Goal: Information Seeking & Learning: Learn about a topic

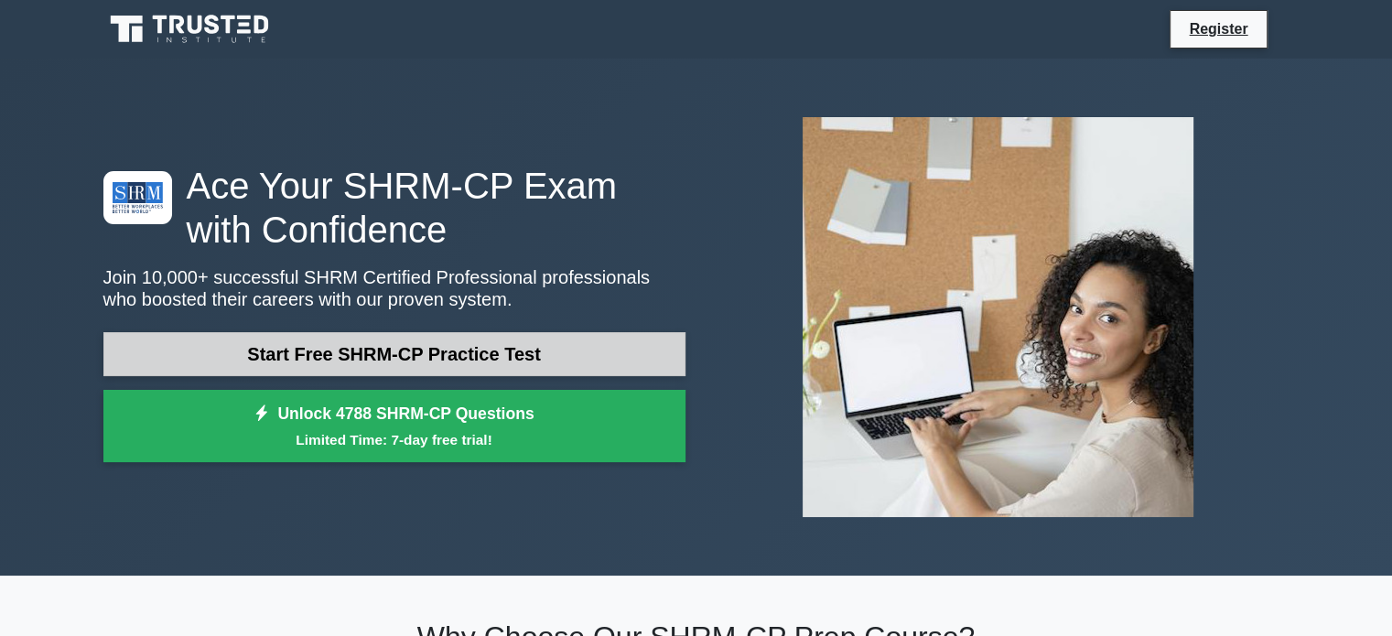
click at [552, 334] on link "Start Free SHRM-CP Practice Test" at bounding box center [394, 354] width 582 height 44
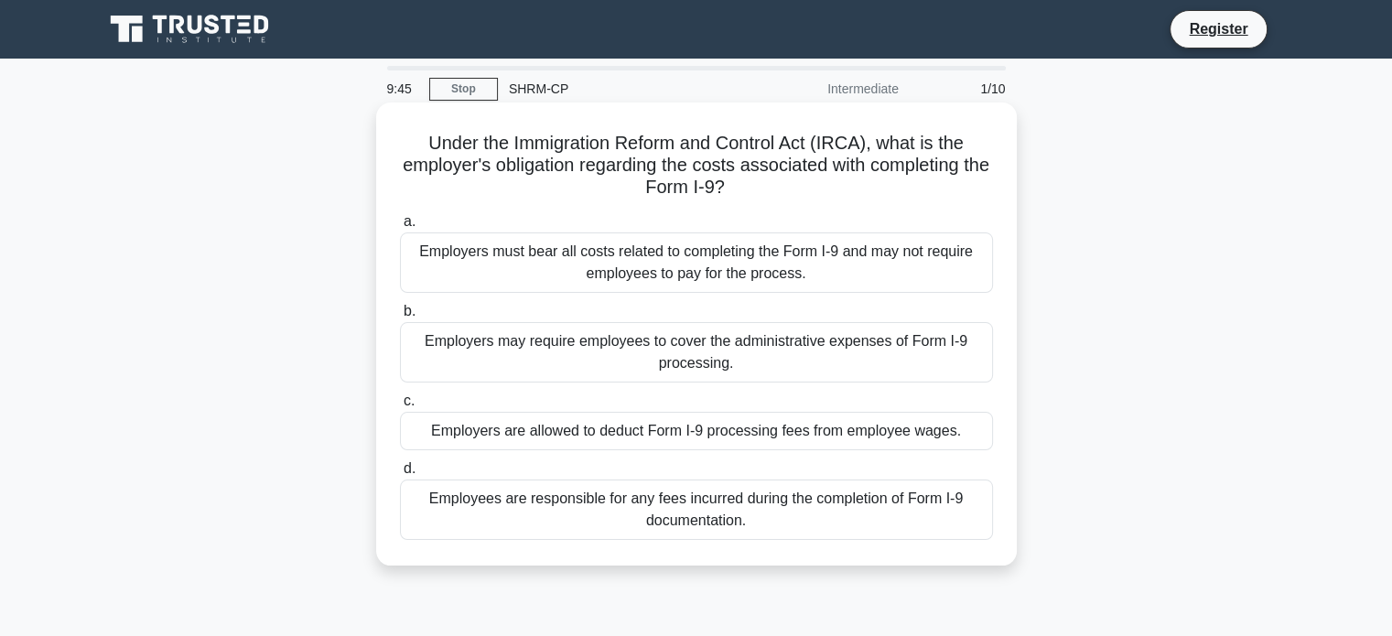
click at [673, 272] on div "Employers must bear all costs related to completing the Form I-9 and may not re…" at bounding box center [696, 262] width 593 height 60
click at [400, 228] on input "a. Employers must bear all costs related to completing the Form I-9 and may not…" at bounding box center [400, 222] width 0 height 12
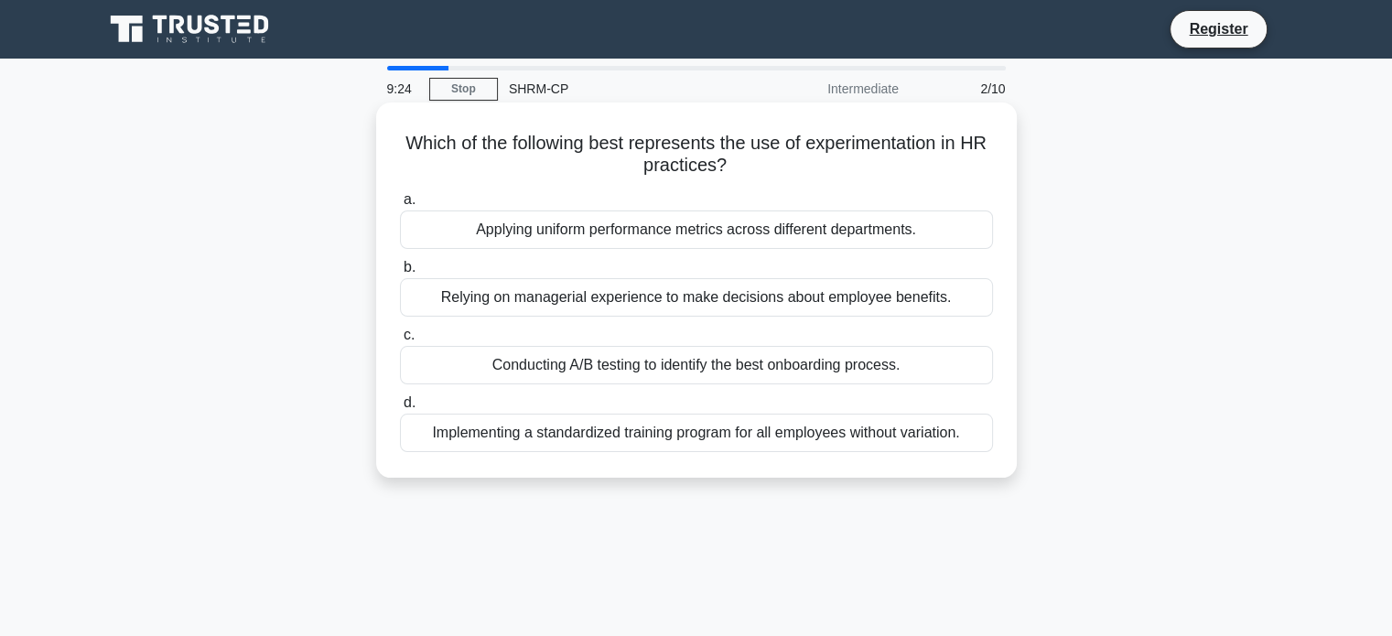
click at [757, 370] on div "Conducting A/B testing to identify the best onboarding process." at bounding box center [696, 365] width 593 height 38
click at [400, 341] on input "c. Conducting A/B testing to identify the best onboarding process." at bounding box center [400, 335] width 0 height 12
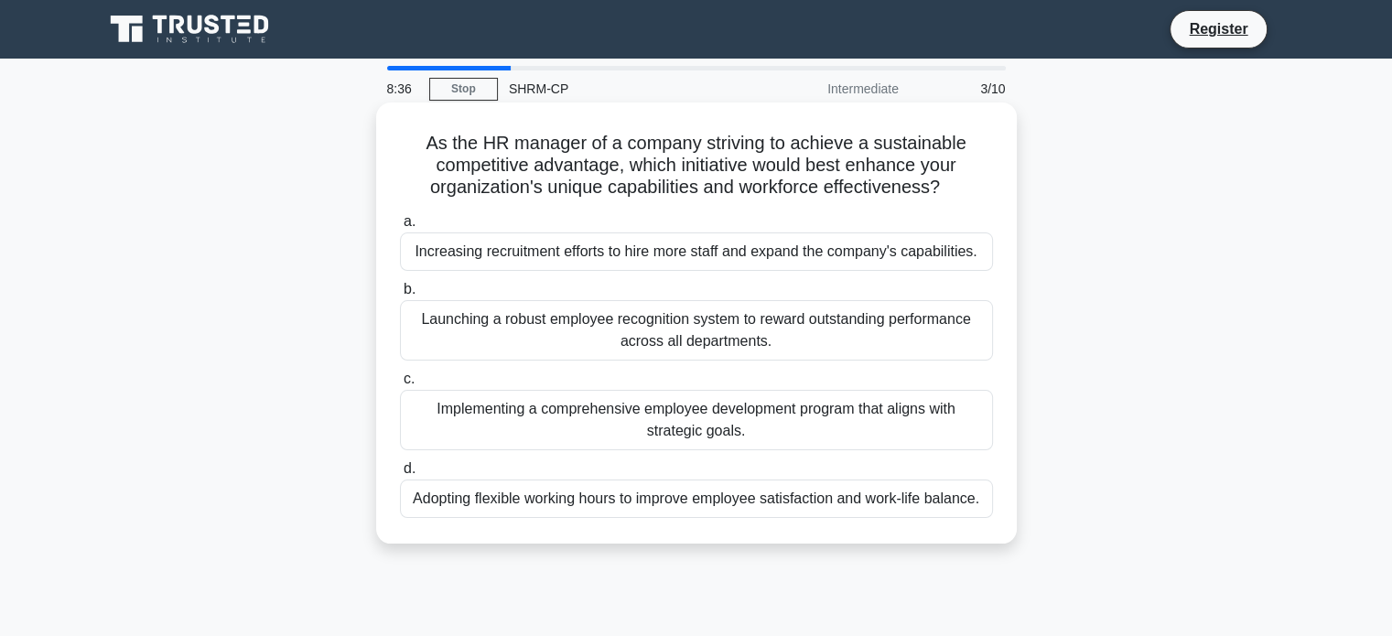
click at [822, 431] on div "Implementing a comprehensive employee development program that aligns with stra…" at bounding box center [696, 420] width 593 height 60
click at [400, 385] on input "c. Implementing a comprehensive employee development program that aligns with s…" at bounding box center [400, 379] width 0 height 12
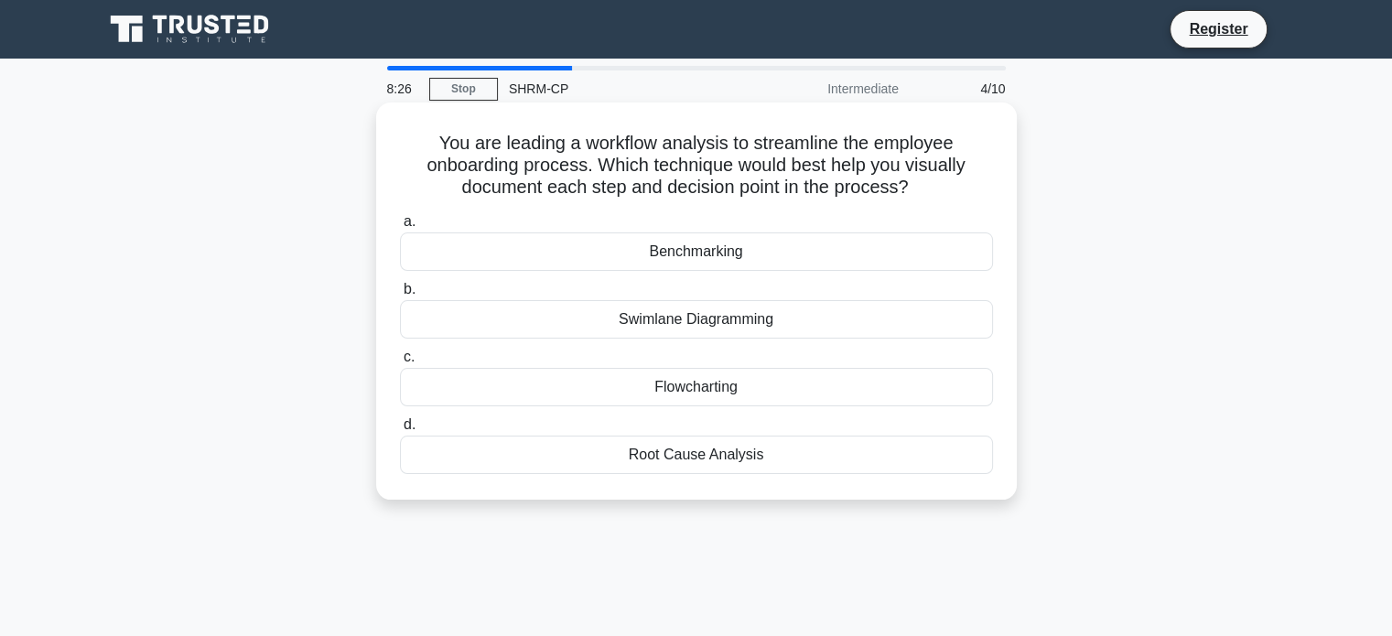
click at [705, 386] on div "Flowcharting" at bounding box center [696, 387] width 593 height 38
click at [400, 363] on input "c. Flowcharting" at bounding box center [400, 357] width 0 height 12
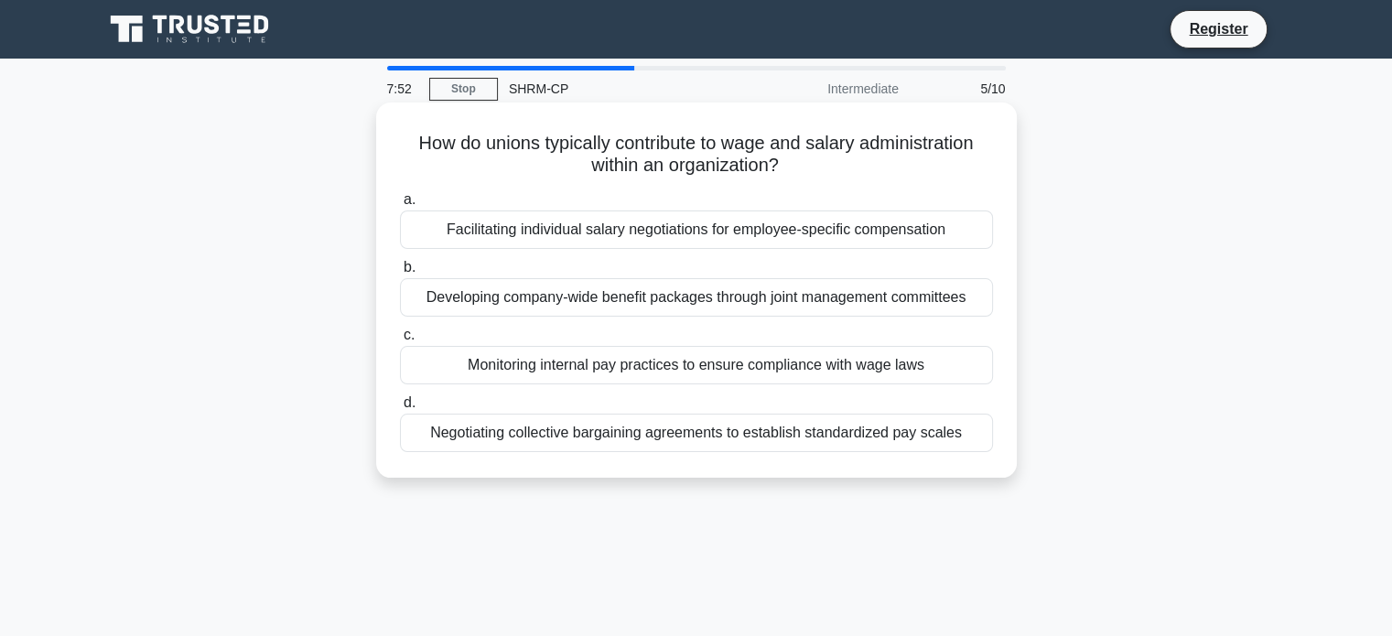
click at [685, 434] on div "Negotiating collective bargaining agreements to establish standardized pay scal…" at bounding box center [696, 433] width 593 height 38
click at [400, 409] on input "d. Negotiating collective bargaining agreements to establish standardized pay s…" at bounding box center [400, 403] width 0 height 12
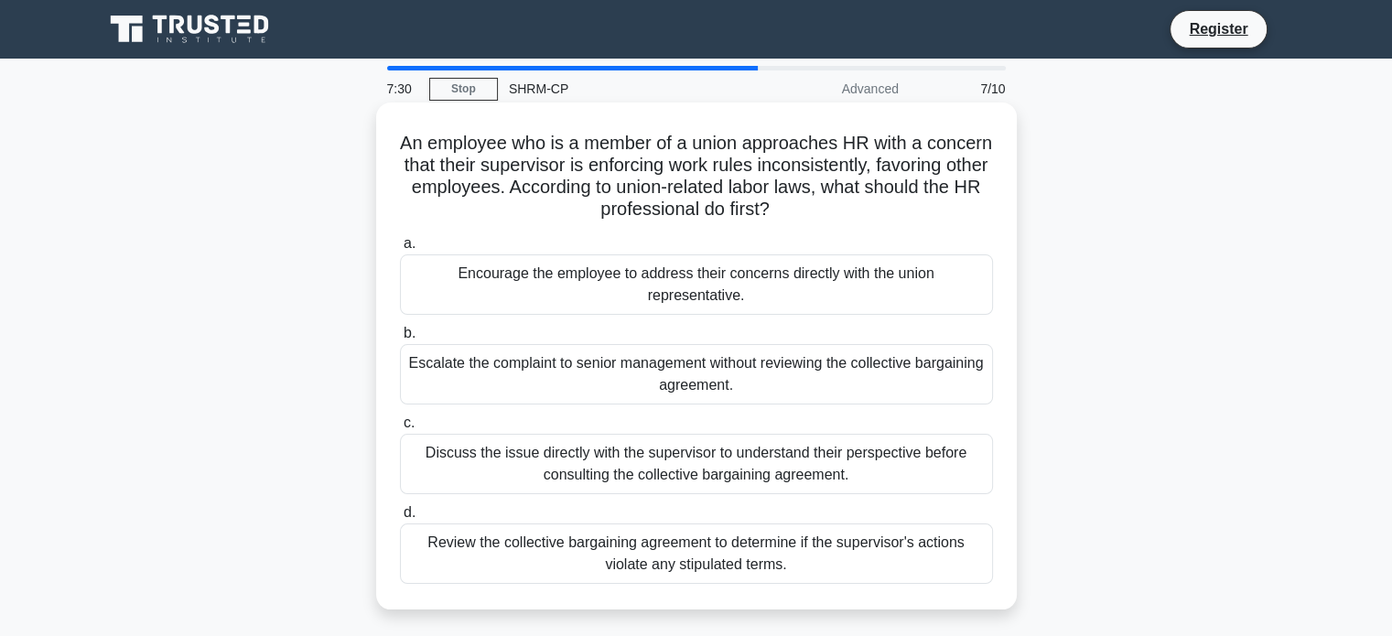
click at [724, 537] on div "Review the collective bargaining agreement to determine if the supervisor's act…" at bounding box center [696, 553] width 593 height 60
click at [494, 537] on div "Review the collective bargaining agreement to determine if the supervisor's act…" at bounding box center [696, 553] width 593 height 60
click at [400, 519] on input "d. Review the collective bargaining agreement to determine if the supervisor's …" at bounding box center [400, 513] width 0 height 12
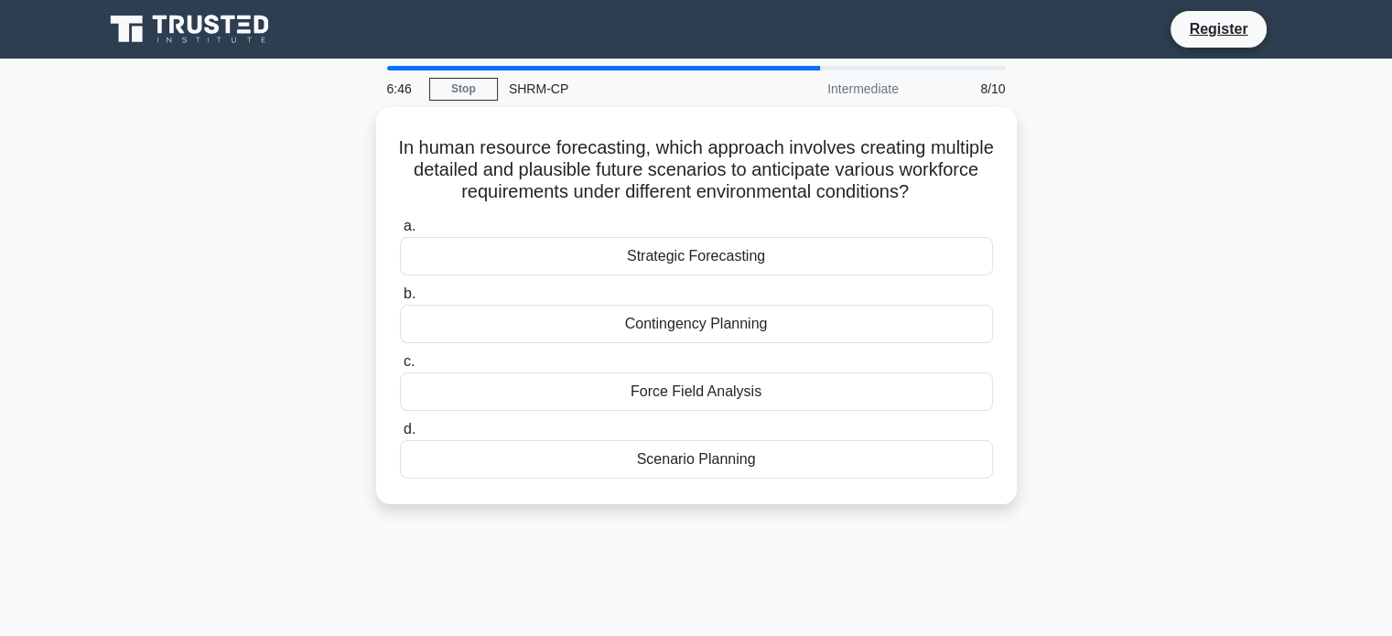
drag, startPoint x: 892, startPoint y: 460, endPoint x: 1363, endPoint y: 458, distance: 470.3
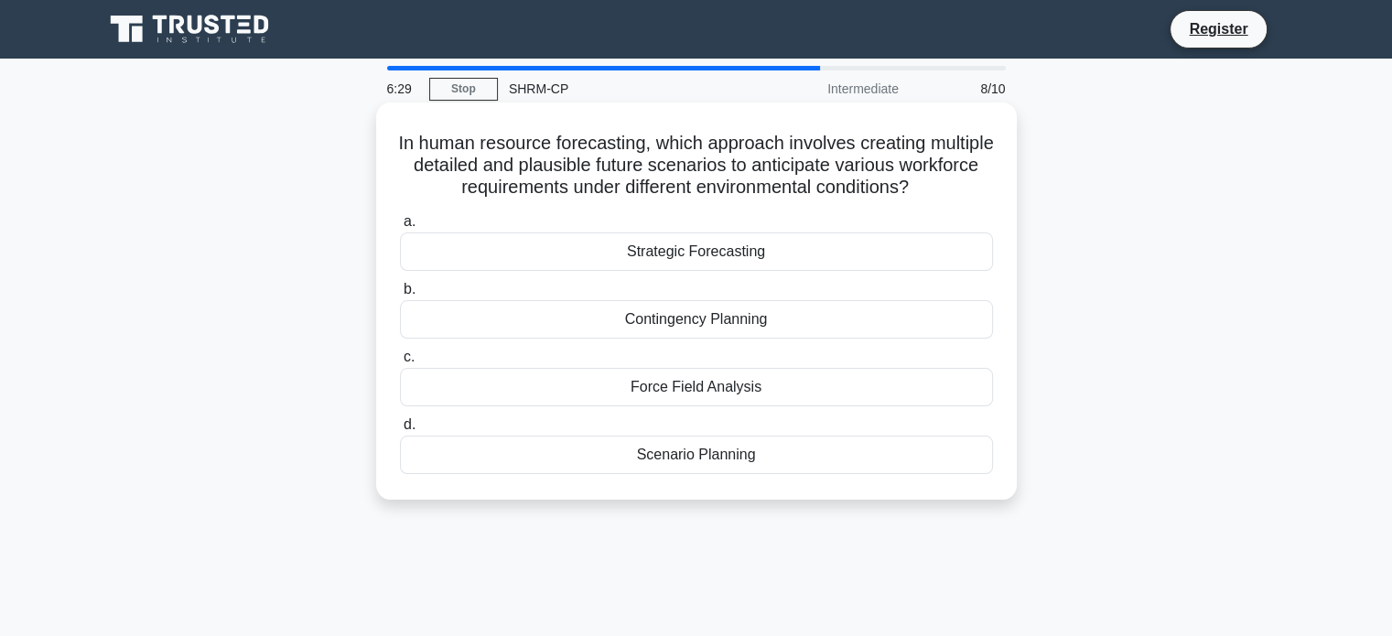
drag, startPoint x: 1363, startPoint y: 458, endPoint x: 682, endPoint y: 391, distance: 684.2
click at [682, 391] on div "Force Field Analysis" at bounding box center [696, 387] width 593 height 38
click at [400, 363] on input "c. Force Field Analysis" at bounding box center [400, 357] width 0 height 12
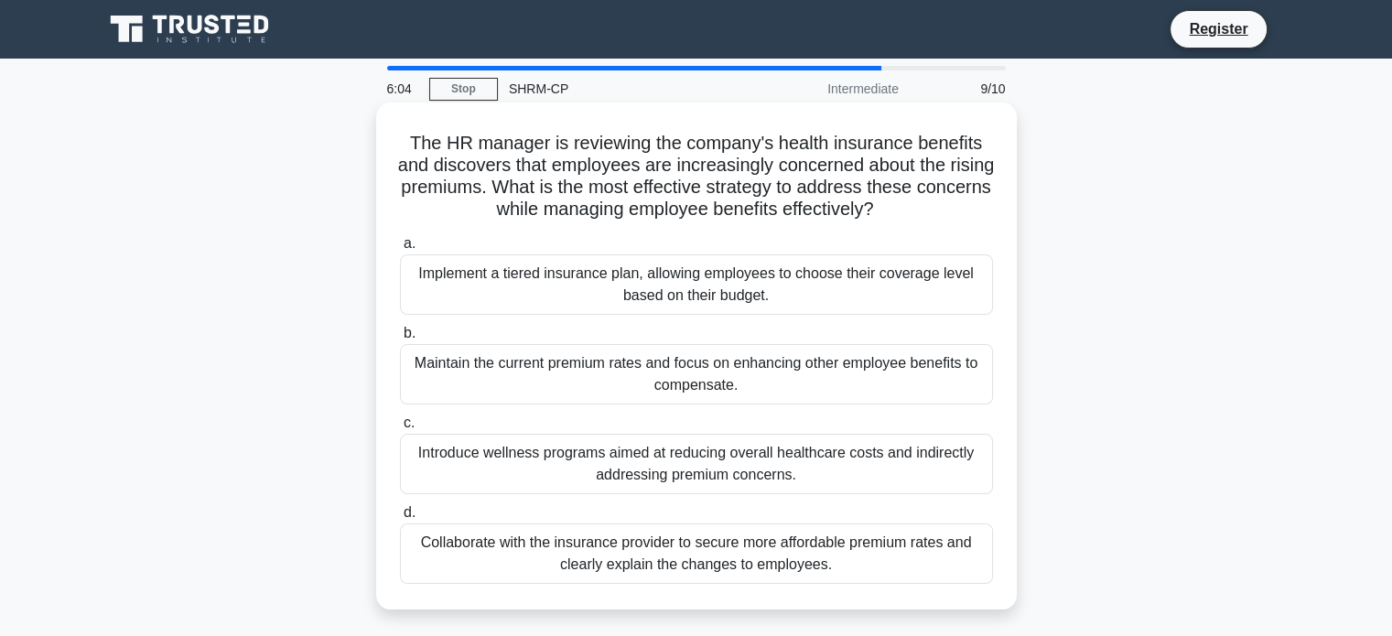
click at [834, 294] on div "Implement a tiered insurance plan, allowing employees to choose their coverage …" at bounding box center [696, 284] width 593 height 60
click at [400, 250] on input "a. Implement a tiered insurance plan, allowing employees to choose their covera…" at bounding box center [400, 244] width 0 height 12
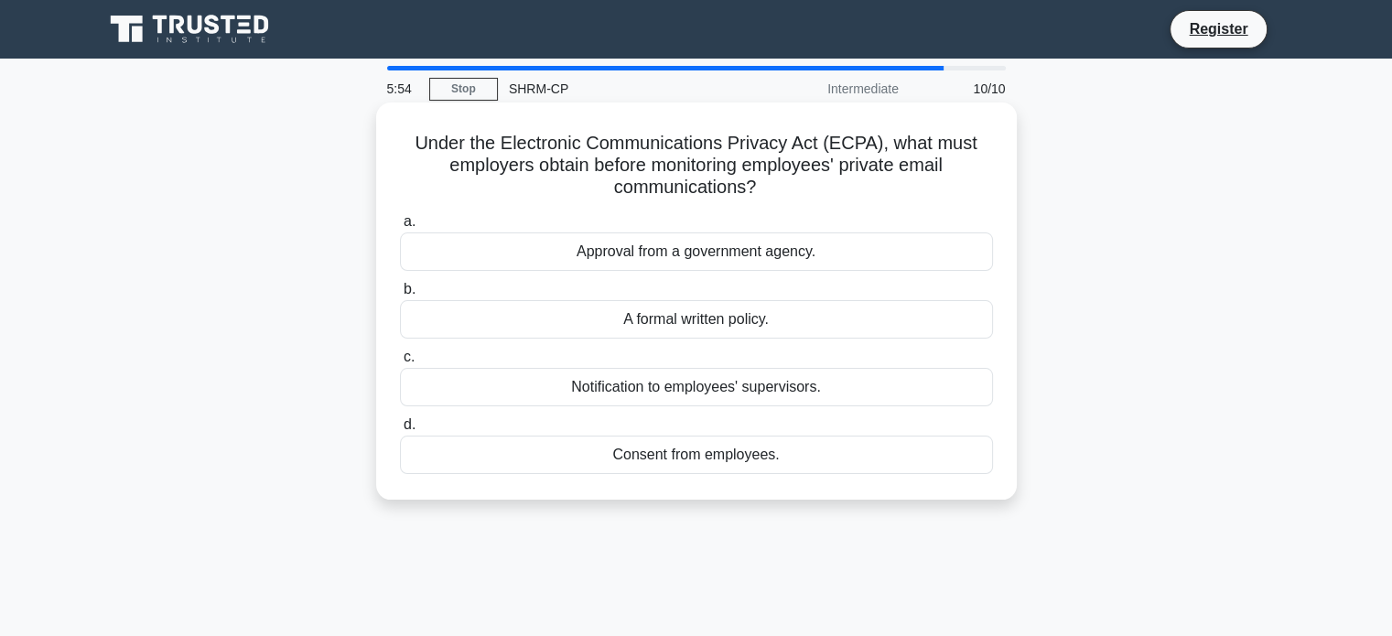
click at [739, 460] on div "Consent from employees." at bounding box center [696, 455] width 593 height 38
click at [400, 431] on input "d. Consent from employees." at bounding box center [400, 425] width 0 height 12
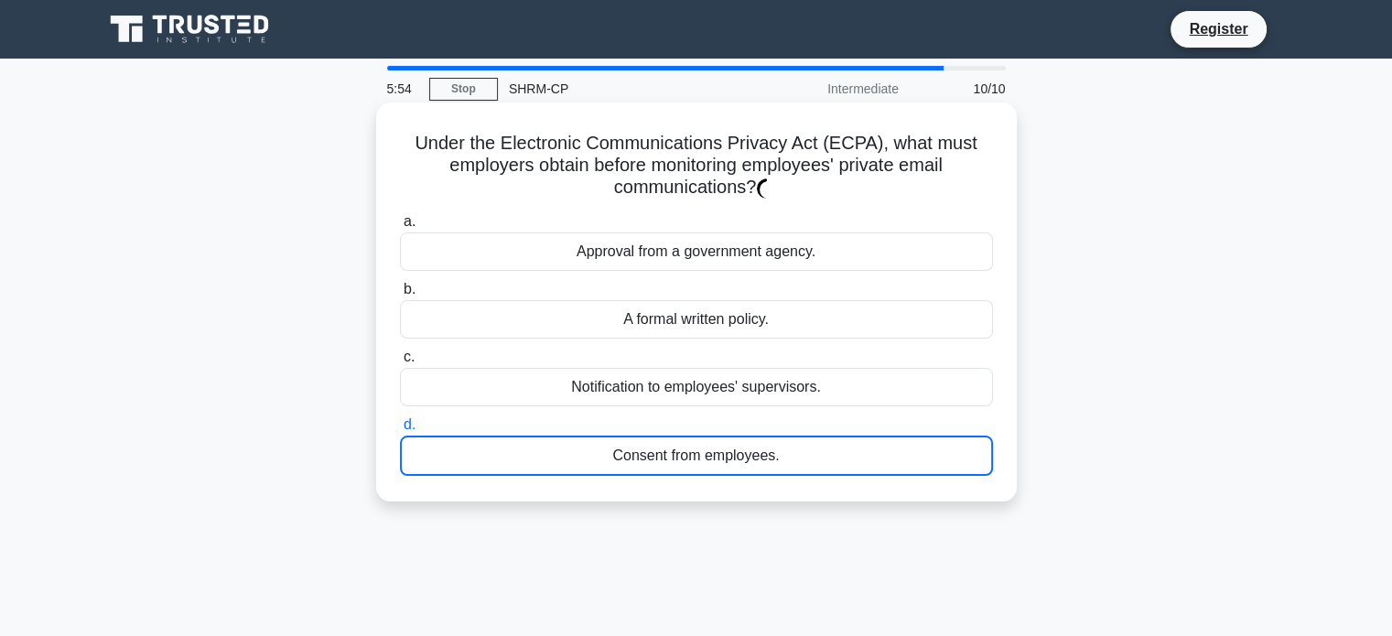
click at [739, 460] on div "Consent from employees." at bounding box center [696, 456] width 593 height 40
click at [400, 431] on input "d. Consent from employees." at bounding box center [400, 425] width 0 height 12
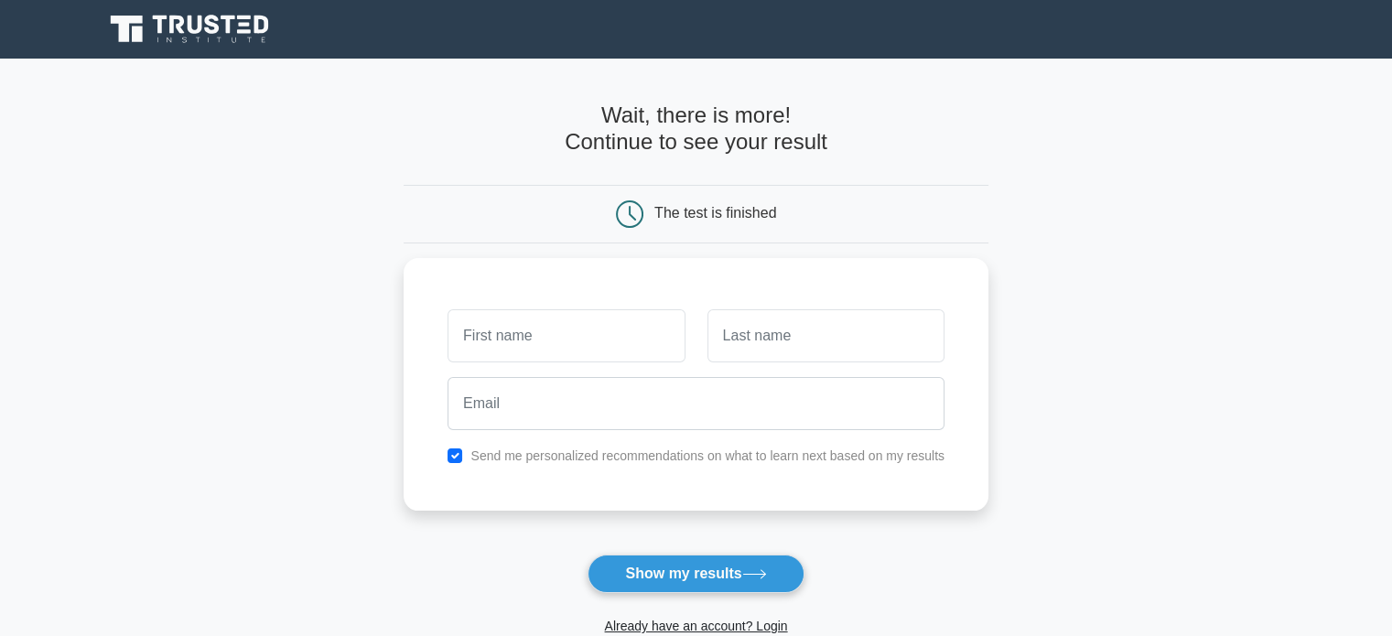
scroll to position [92, 0]
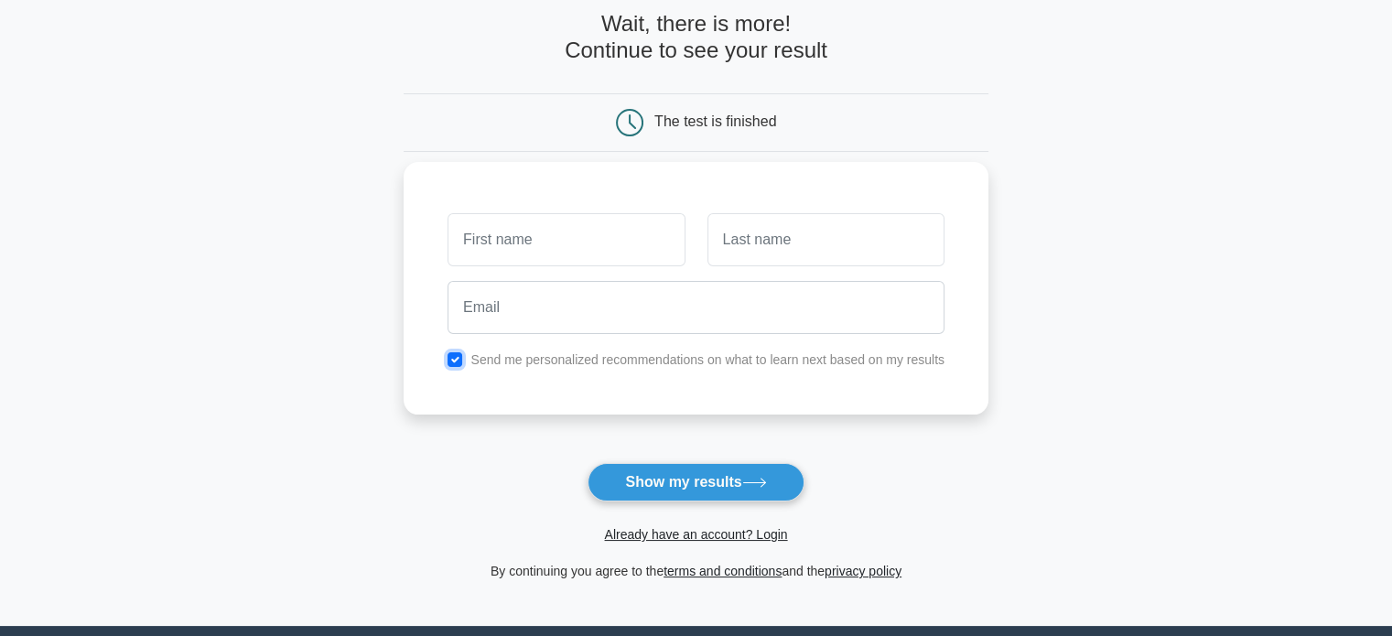
click at [449, 355] on input "checkbox" at bounding box center [454, 359] width 15 height 15
checkbox input "false"
click at [587, 248] on input "text" at bounding box center [565, 239] width 237 height 53
type input "Elle"
type input "Johnson"
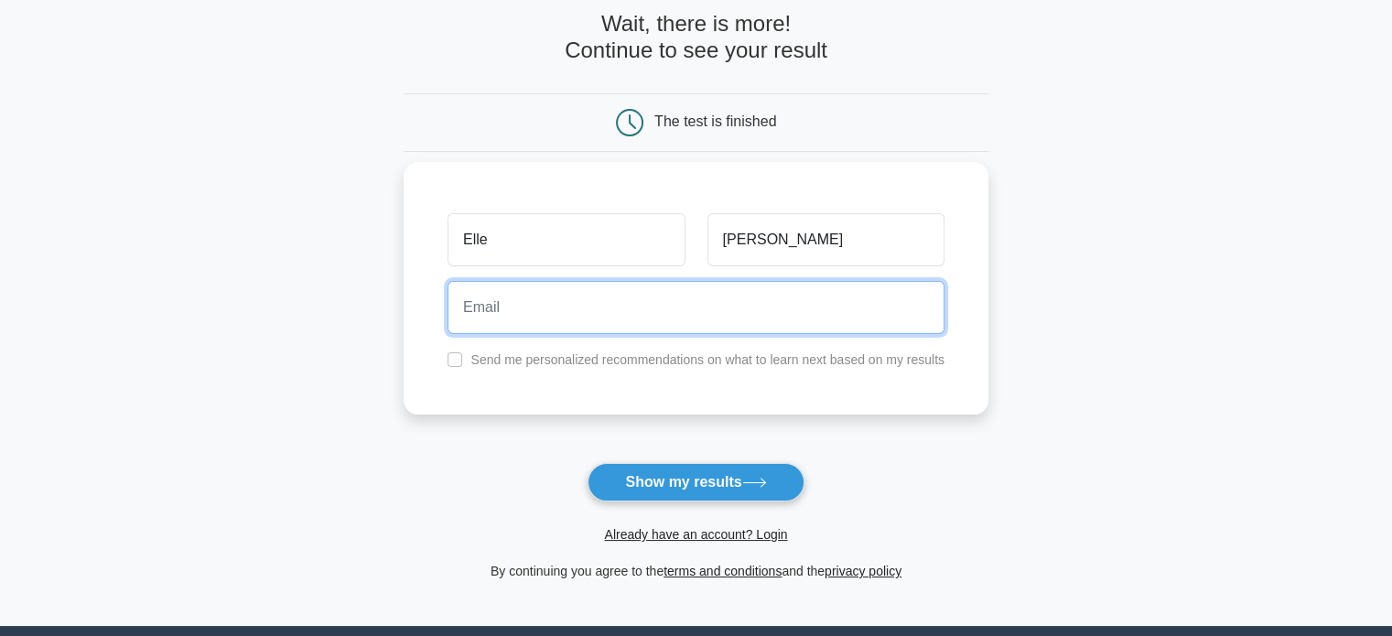
click at [703, 324] on input "email" at bounding box center [695, 307] width 497 height 53
type input "elena.mar.moore@gmail.com"
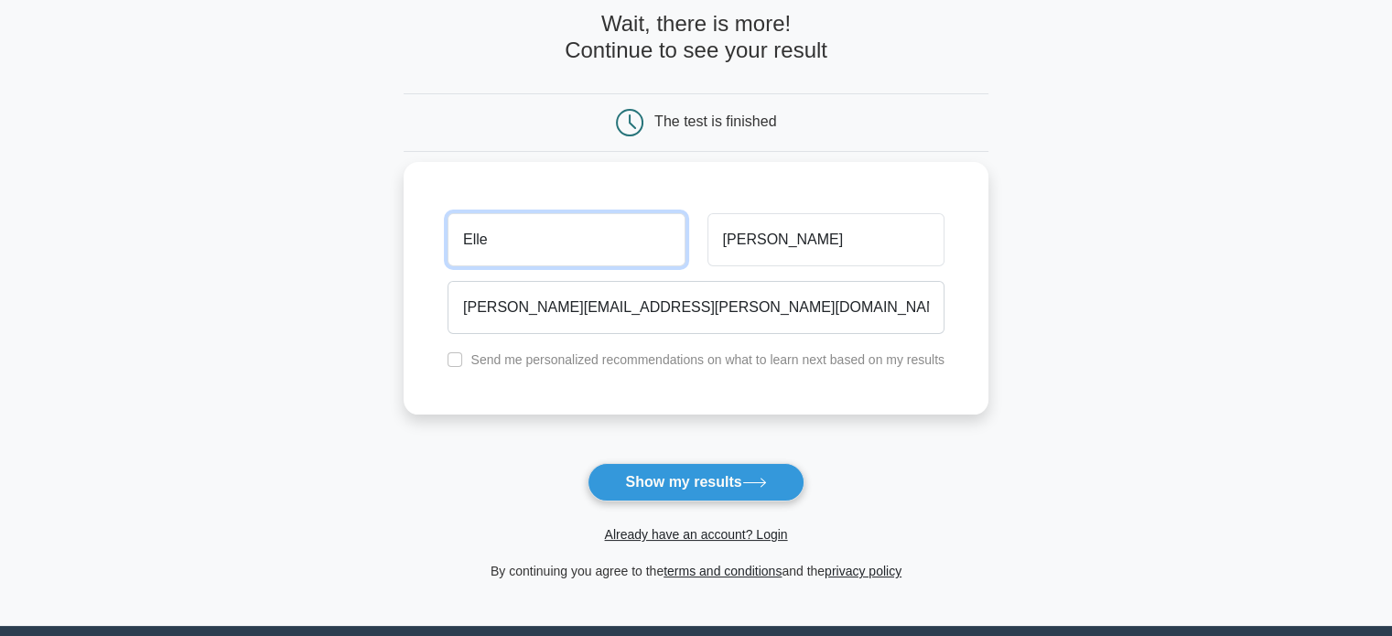
click at [523, 243] on input "Elle" at bounding box center [565, 239] width 237 height 53
type input "Elena"
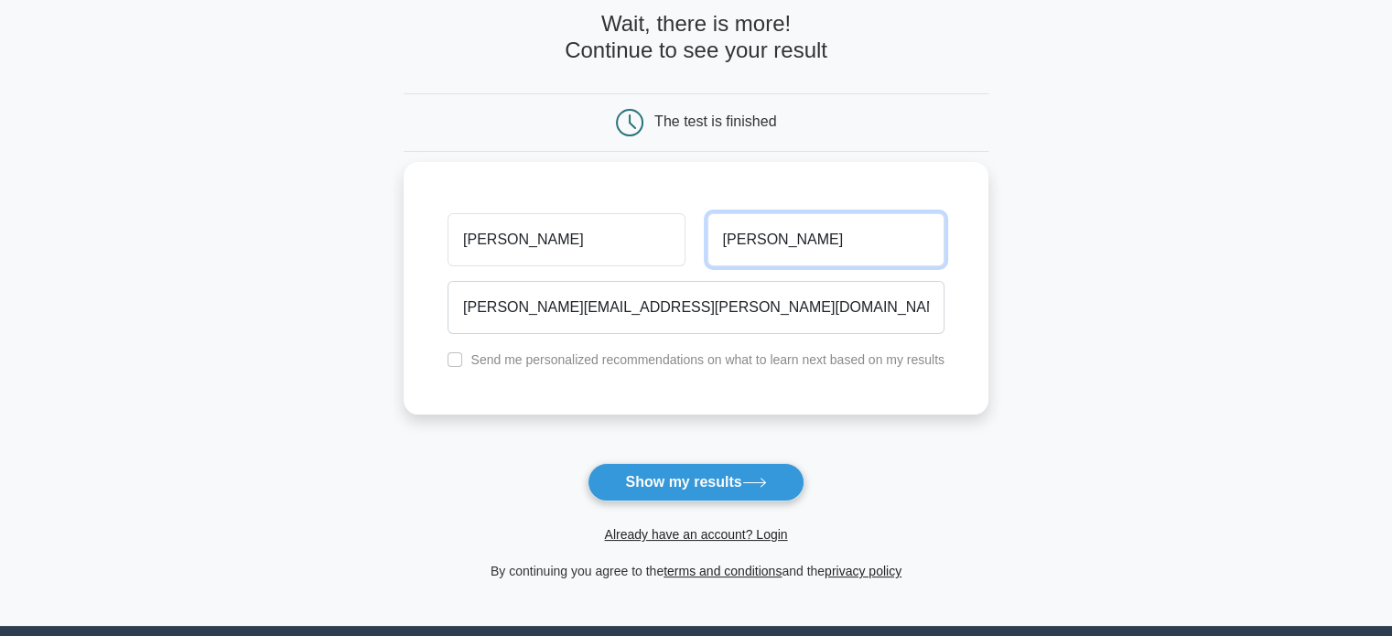
click at [853, 259] on input "Johnson" at bounding box center [825, 239] width 237 height 53
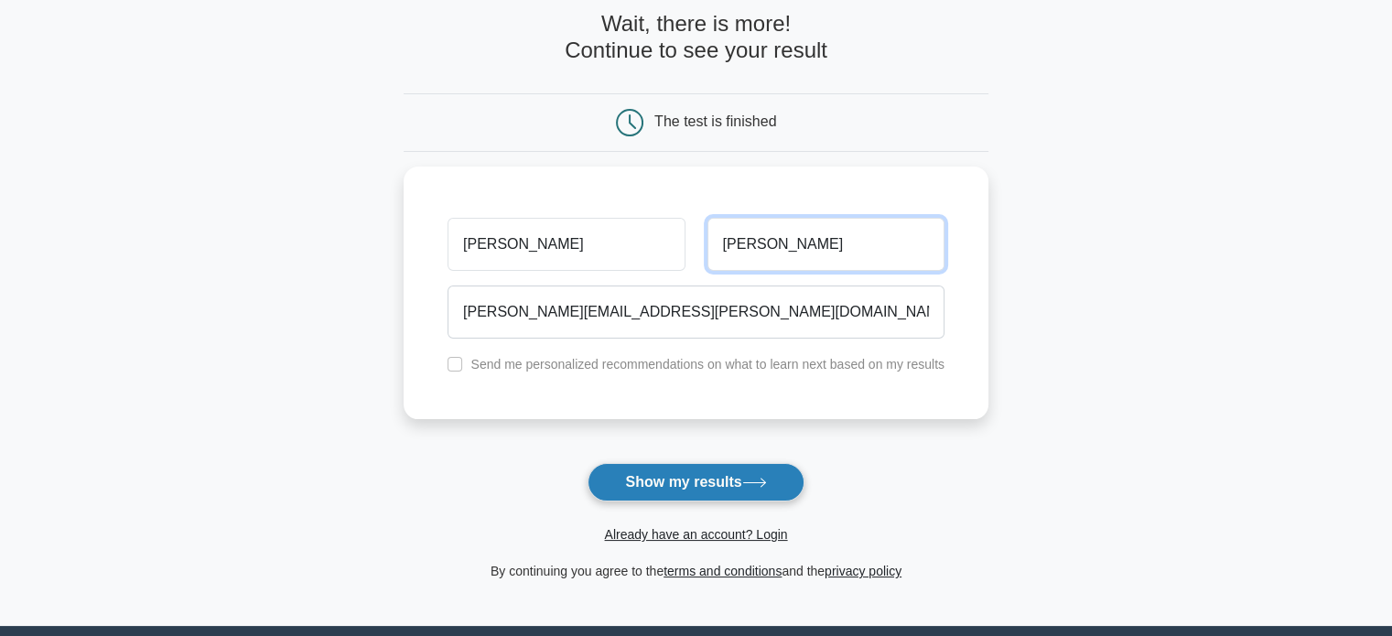
type input "Moore"
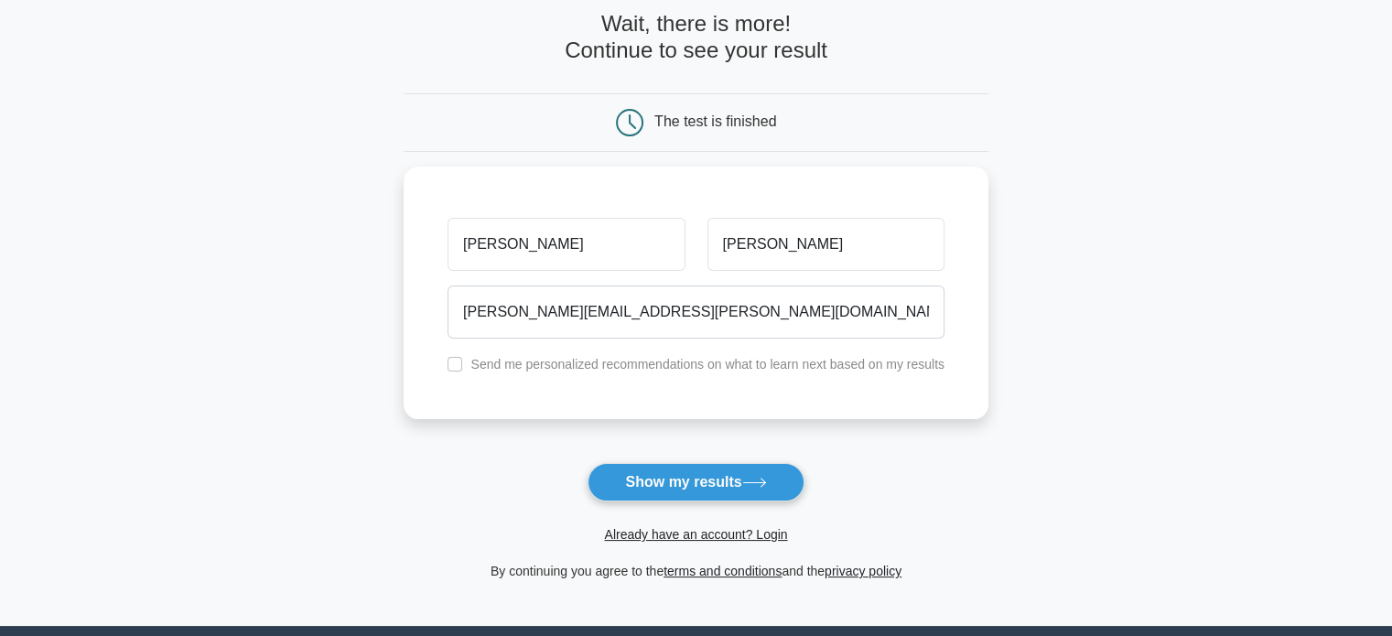
drag, startPoint x: 702, startPoint y: 485, endPoint x: 966, endPoint y: 485, distance: 264.4
click at [703, 485] on button "Show my results" at bounding box center [695, 482] width 216 height 38
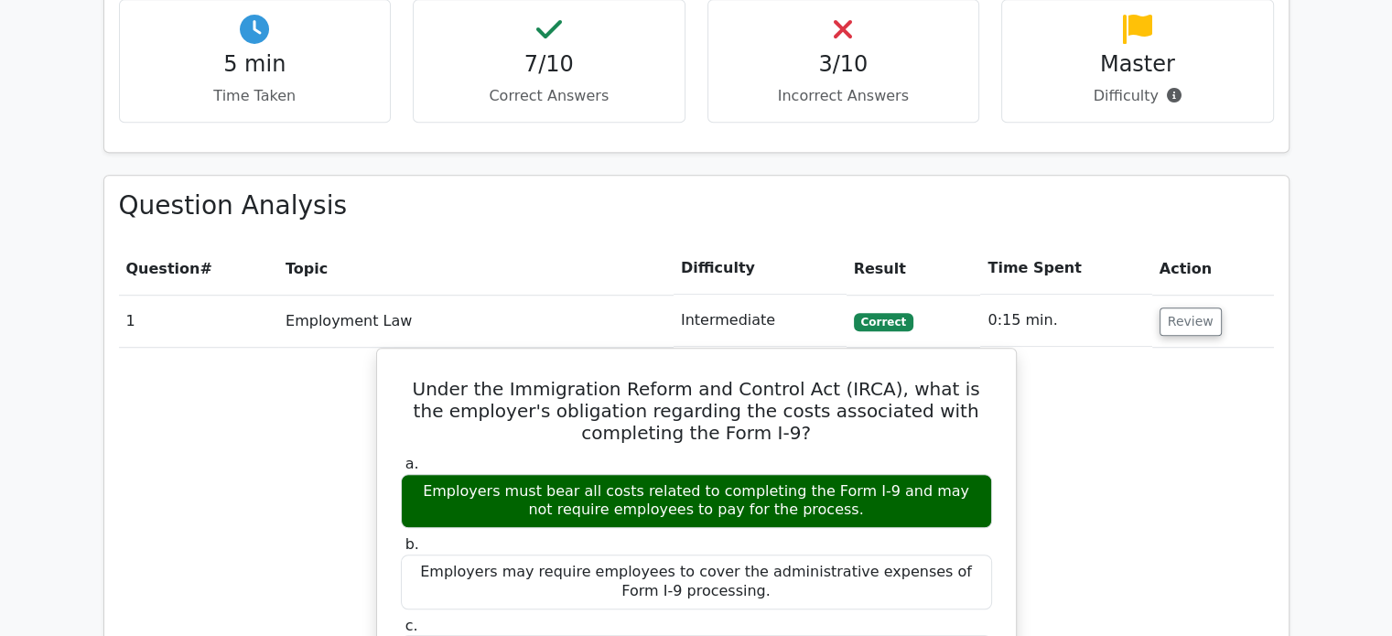
scroll to position [1223, 0]
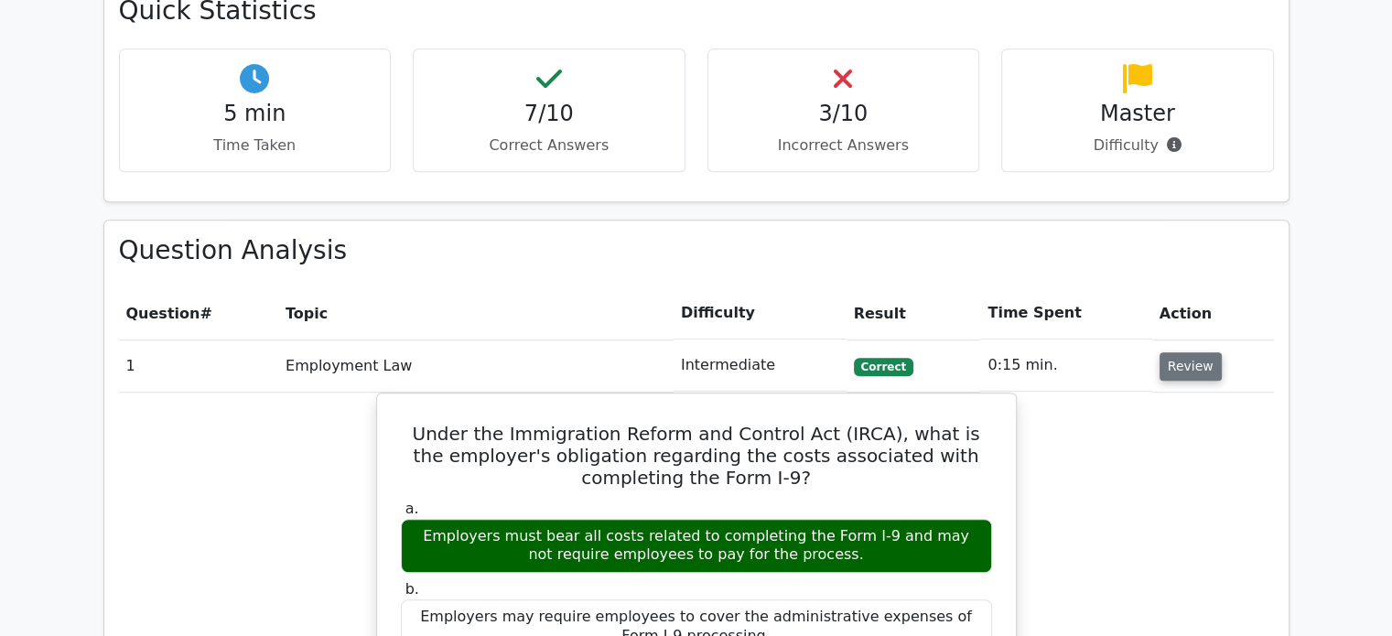
click at [1184, 352] on button "Review" at bounding box center [1190, 366] width 62 height 28
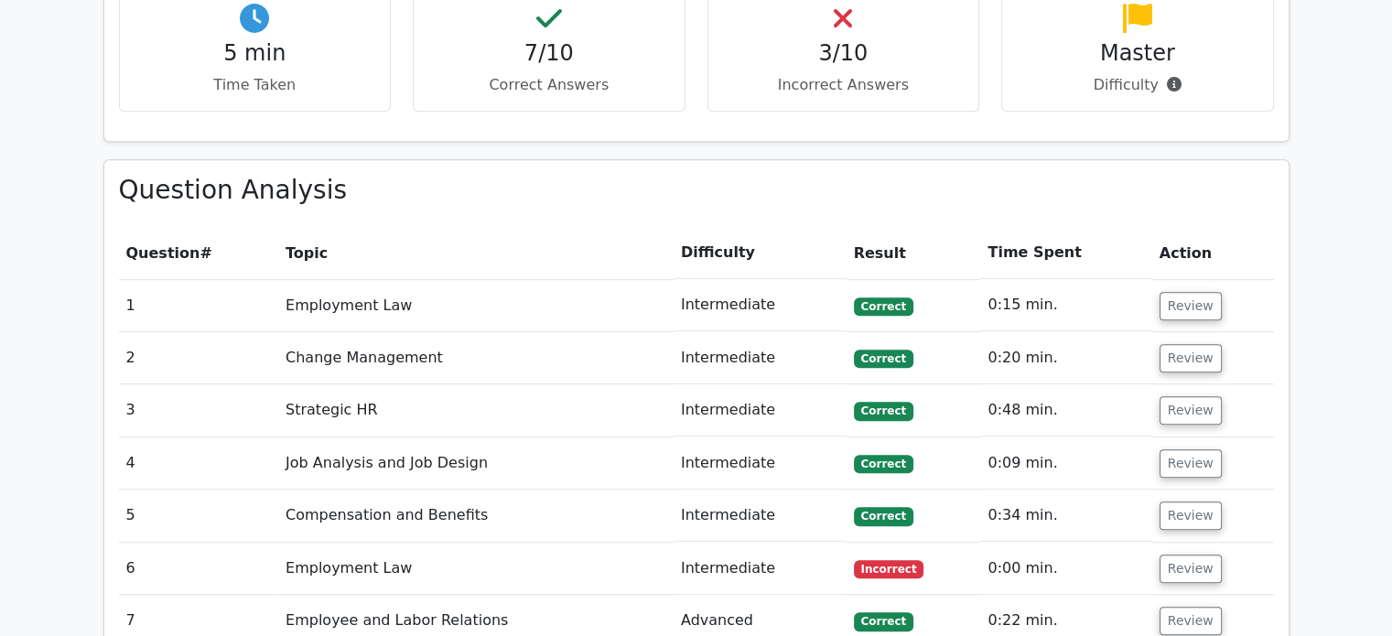
scroll to position [1314, 0]
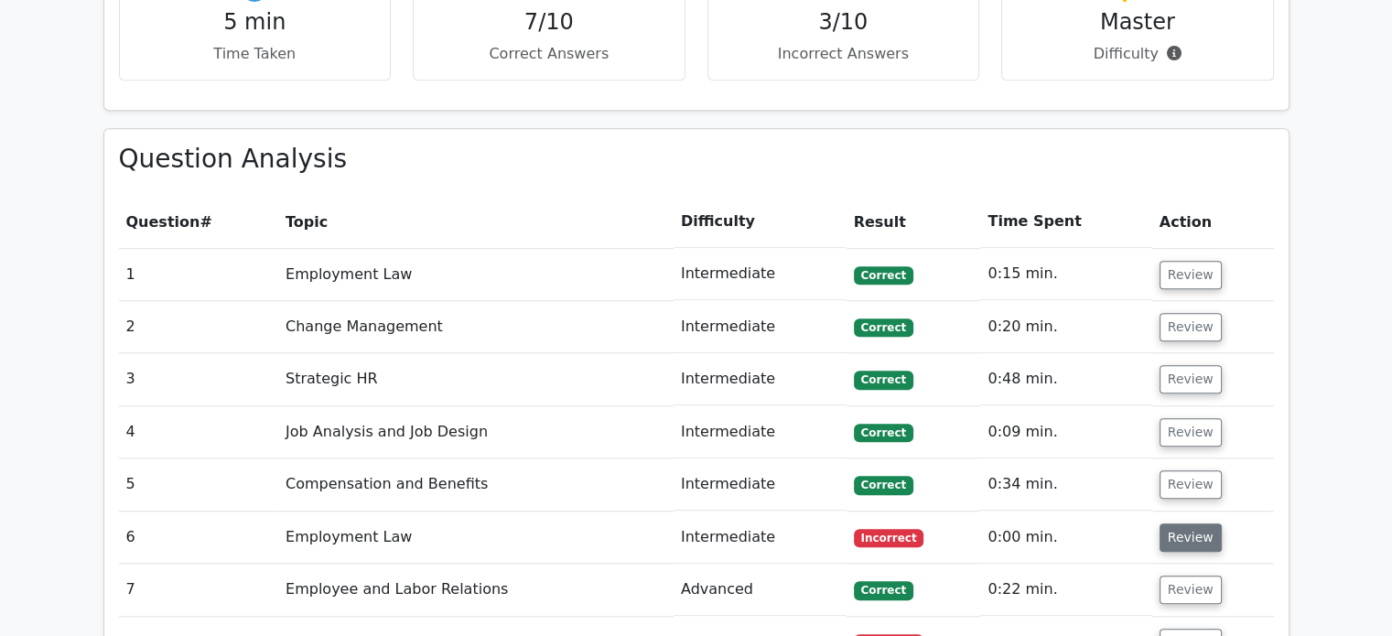
click at [1180, 523] on button "Review" at bounding box center [1190, 537] width 62 height 28
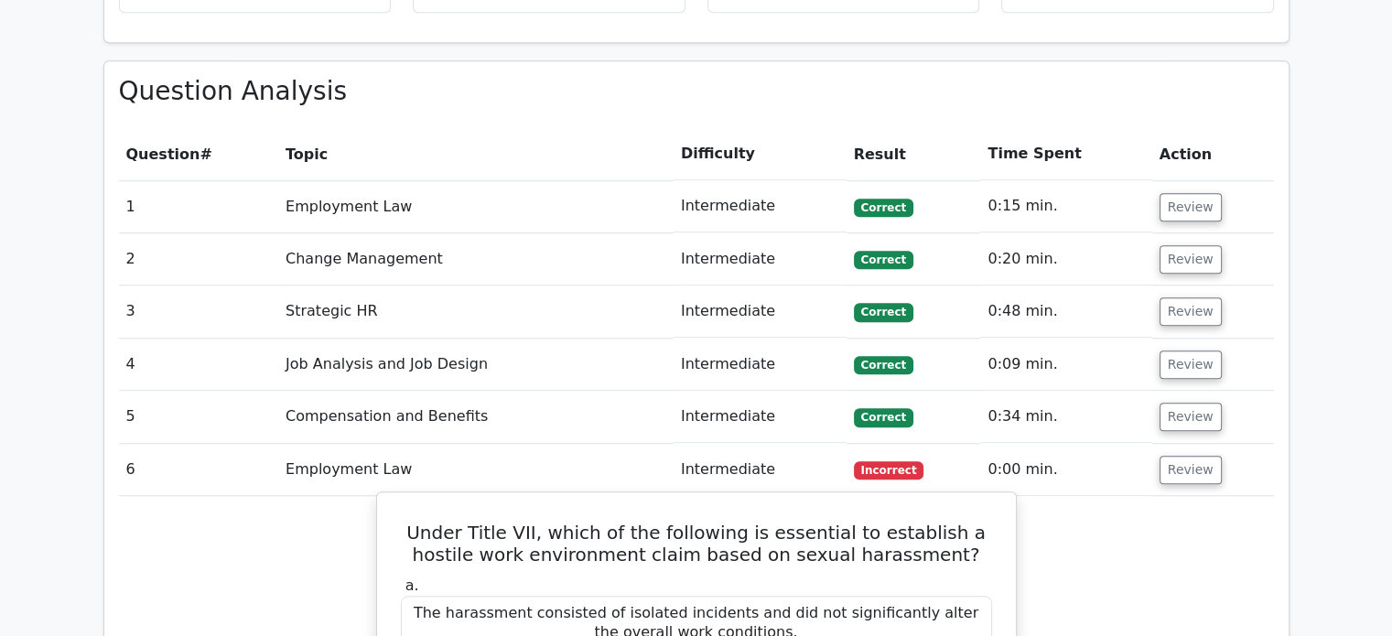
scroll to position [1589, 0]
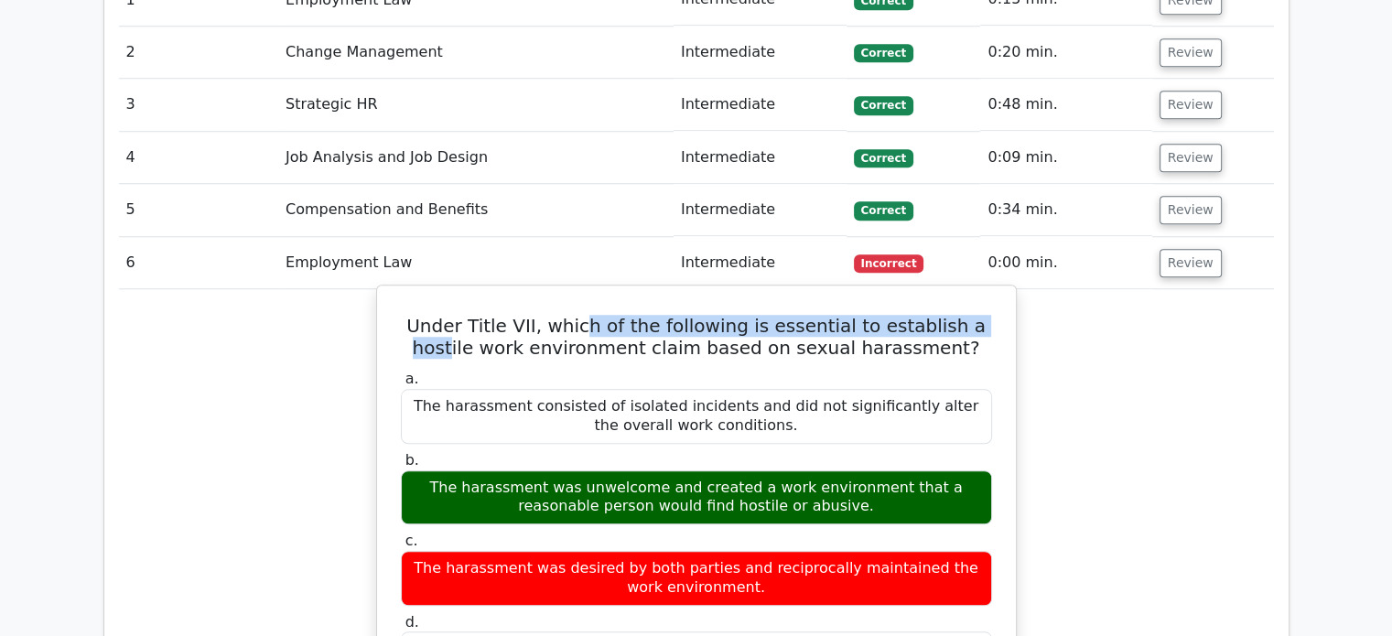
drag, startPoint x: 669, startPoint y: 253, endPoint x: 966, endPoint y: 253, distance: 297.4
click at [966, 315] on h5 "Under Title VII, which of the following is essential to establish a hostile wor…" at bounding box center [696, 337] width 595 height 44
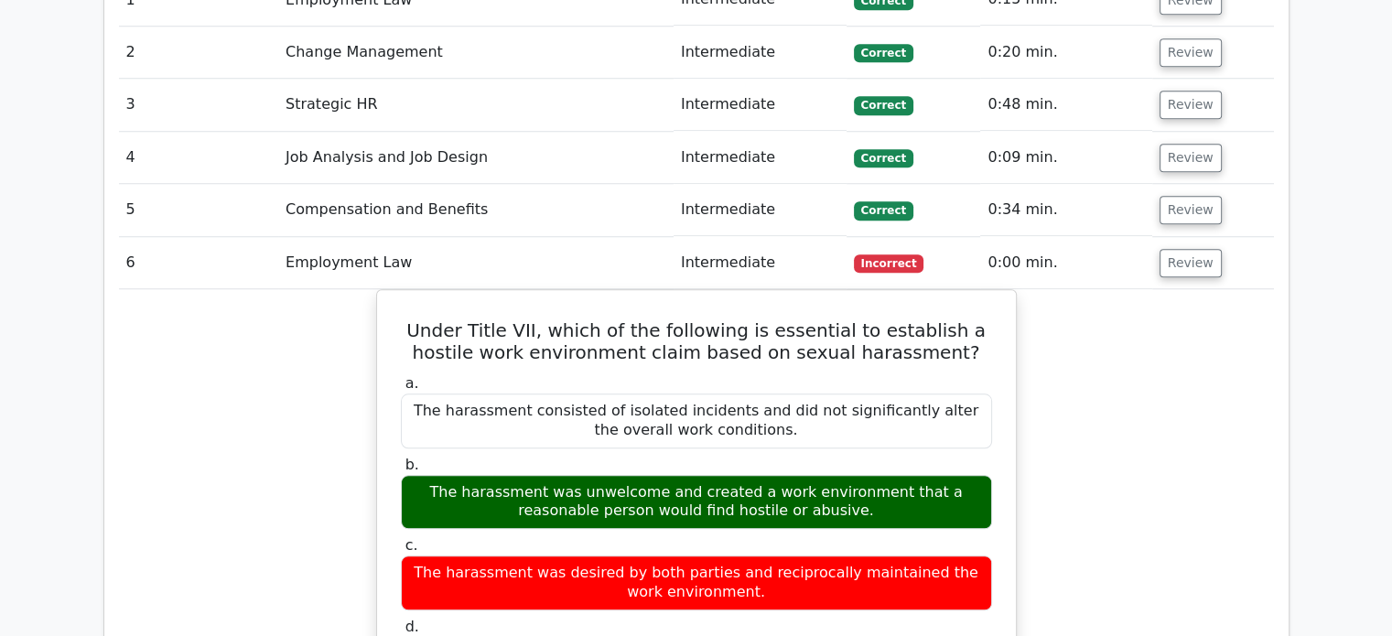
click at [1190, 249] on button "Review" at bounding box center [1190, 263] width 62 height 28
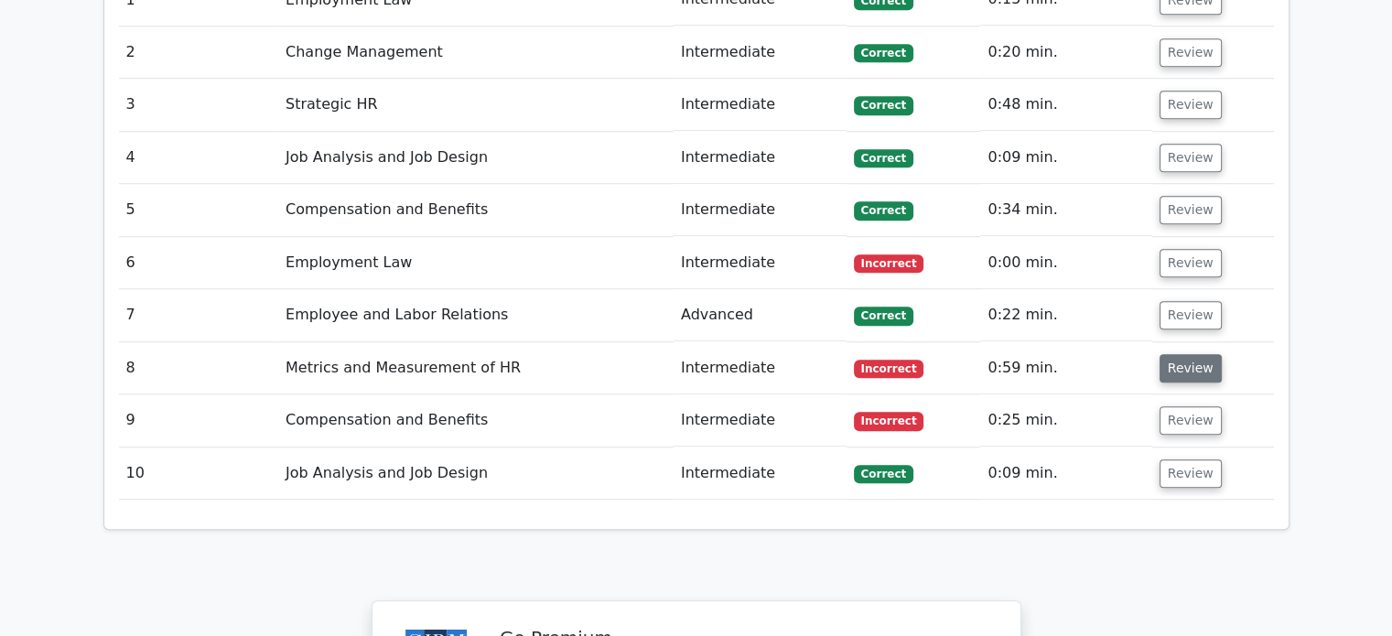
click at [1190, 354] on button "Review" at bounding box center [1190, 368] width 62 height 28
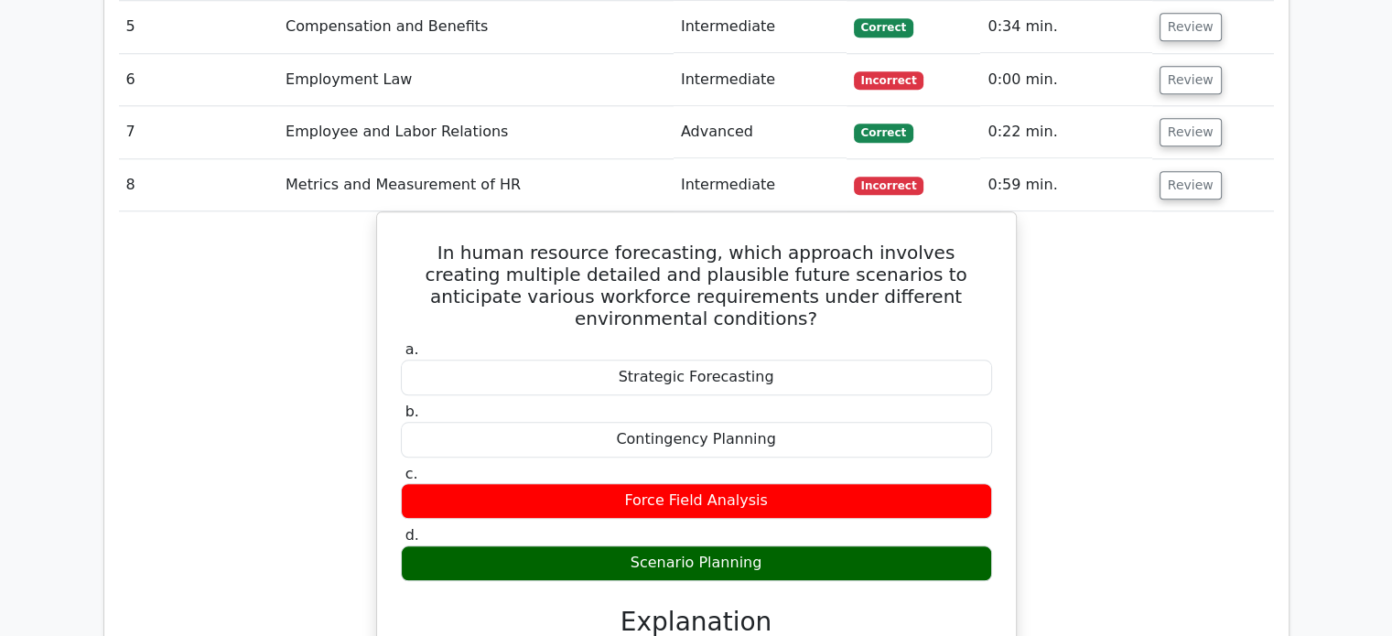
scroll to position [1680, 0]
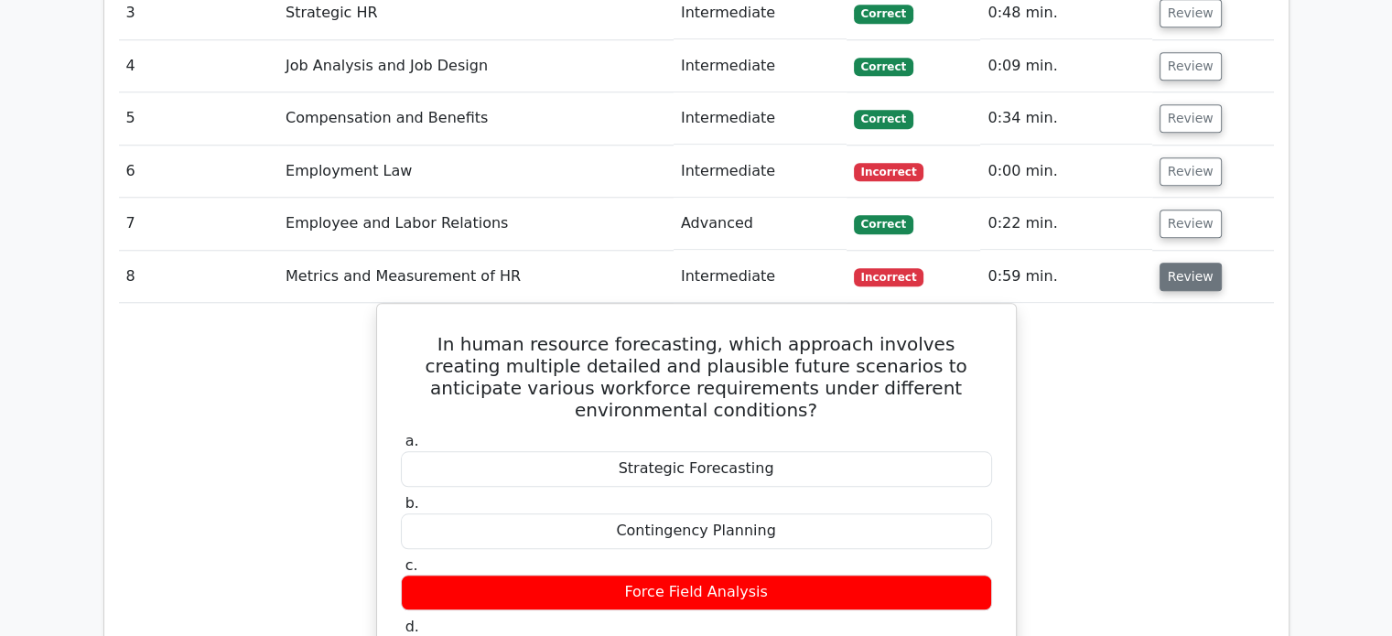
click at [1179, 263] on button "Review" at bounding box center [1190, 277] width 62 height 28
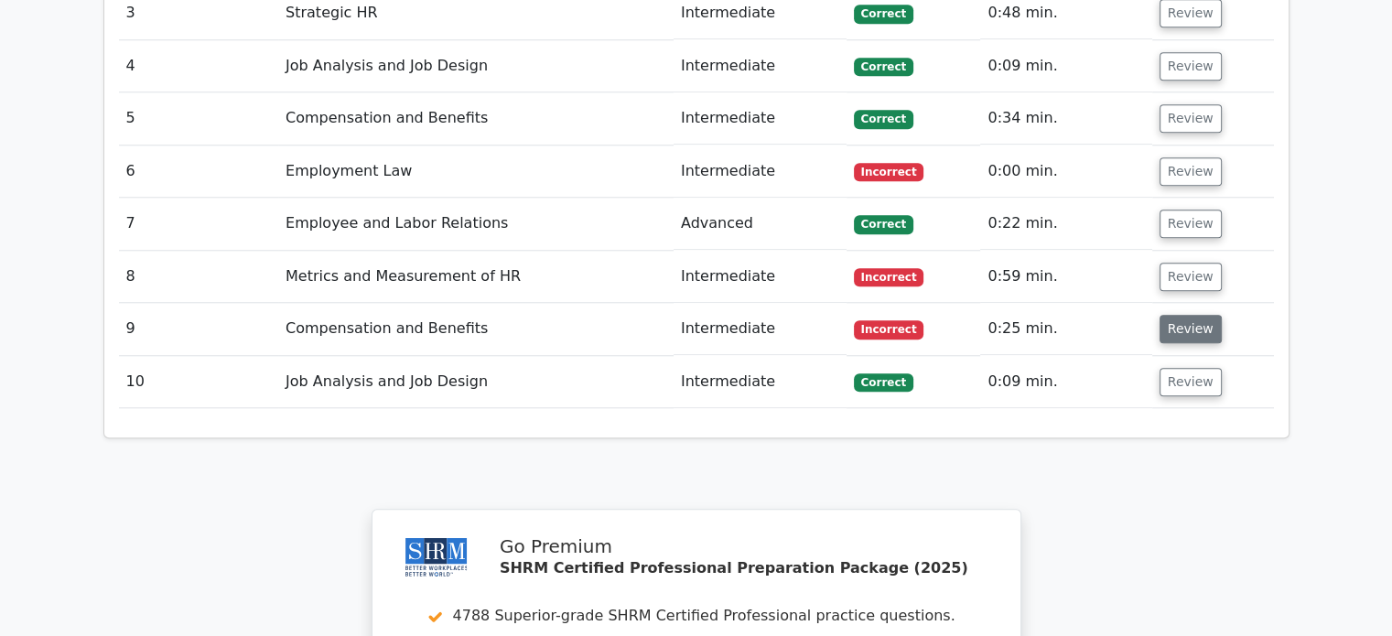
click at [1180, 315] on button "Review" at bounding box center [1190, 329] width 62 height 28
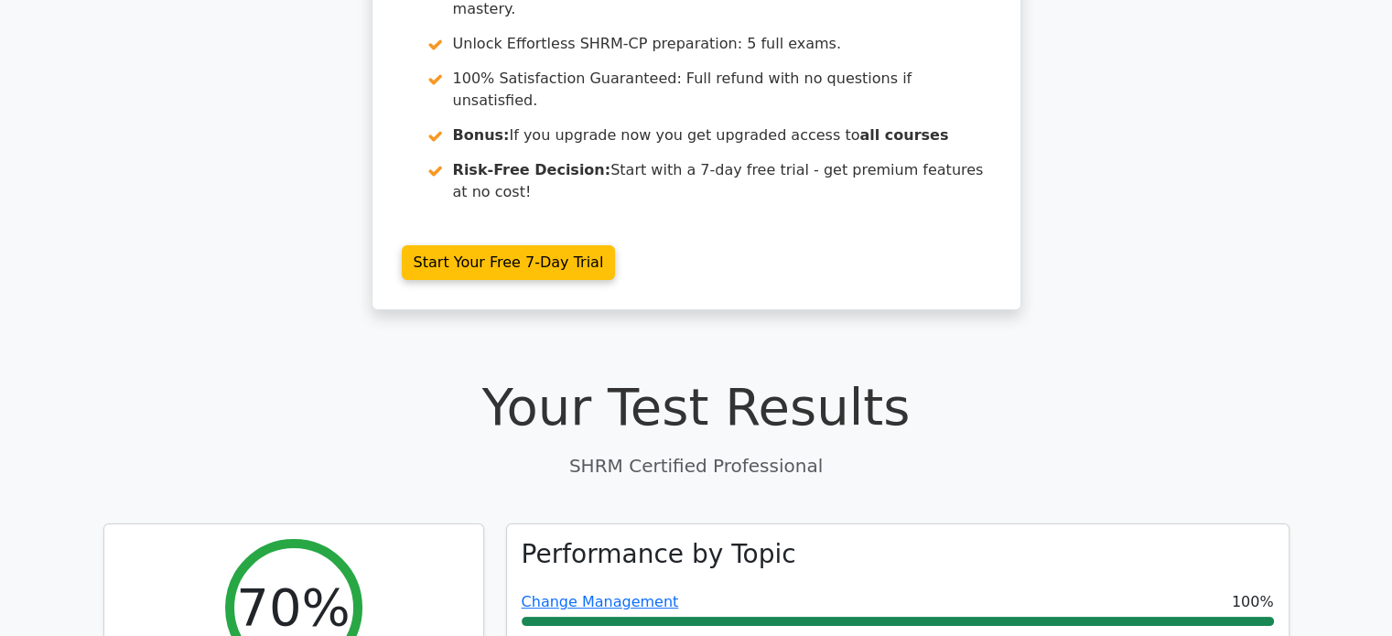
scroll to position [0, 0]
